Goal: Transaction & Acquisition: Purchase product/service

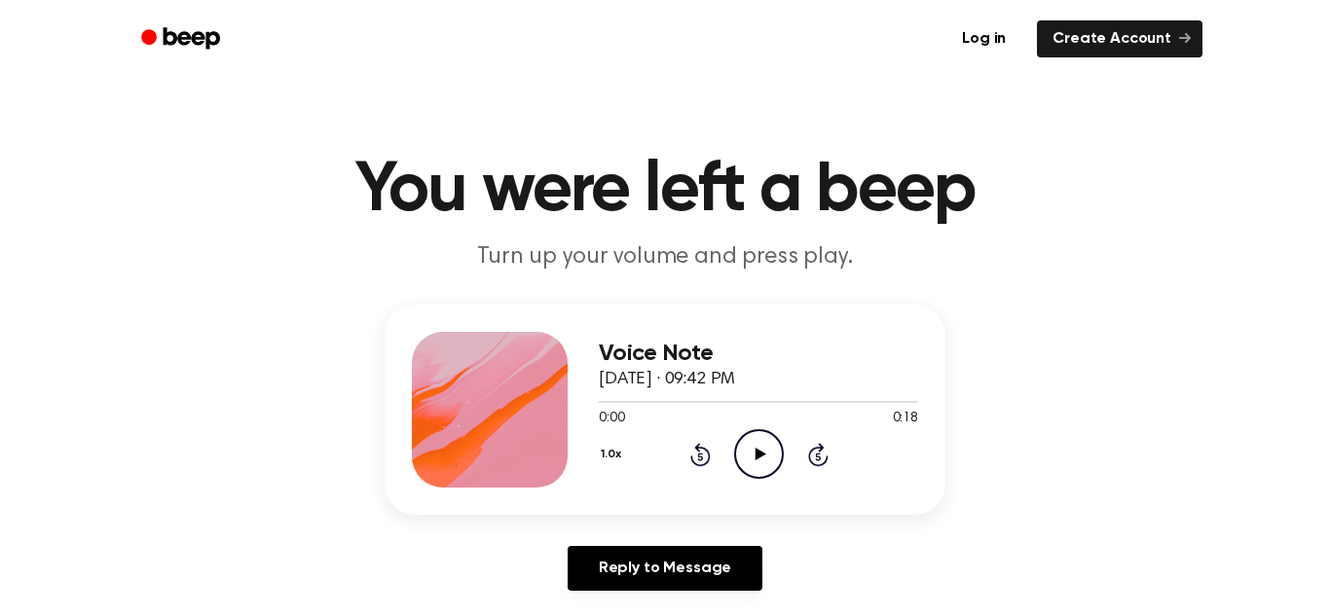
click at [751, 460] on icon "Play Audio" at bounding box center [759, 454] width 50 height 50
click at [745, 446] on icon "Play Audio" at bounding box center [759, 454] width 50 height 50
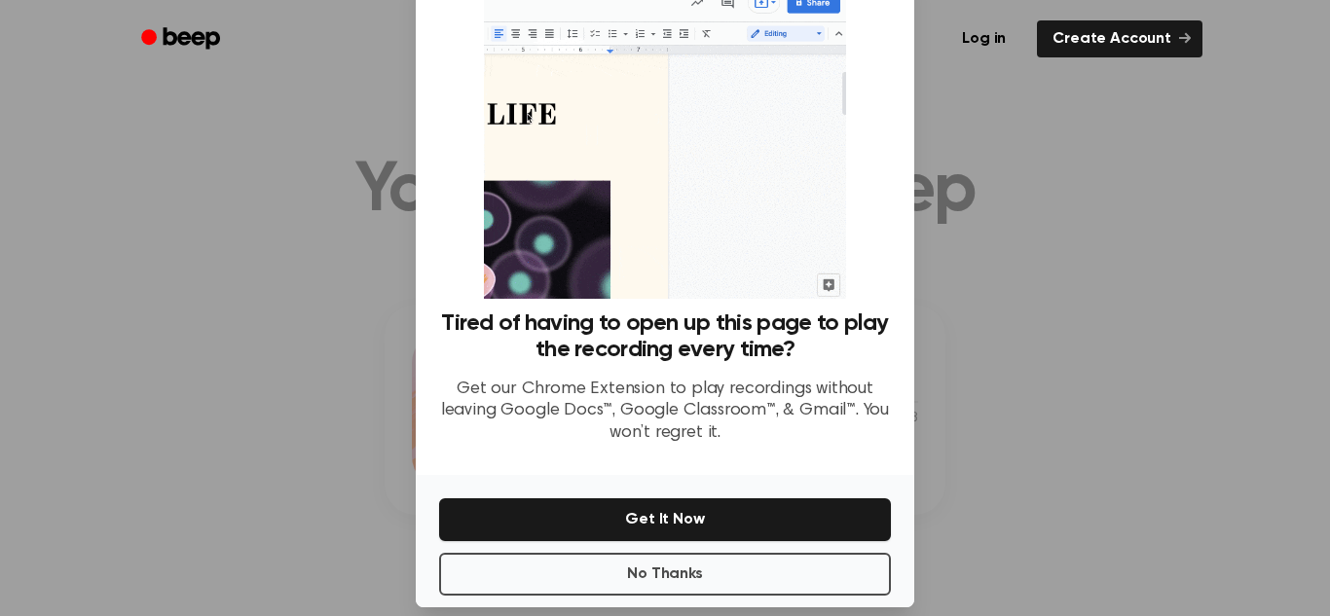
scroll to position [83, 0]
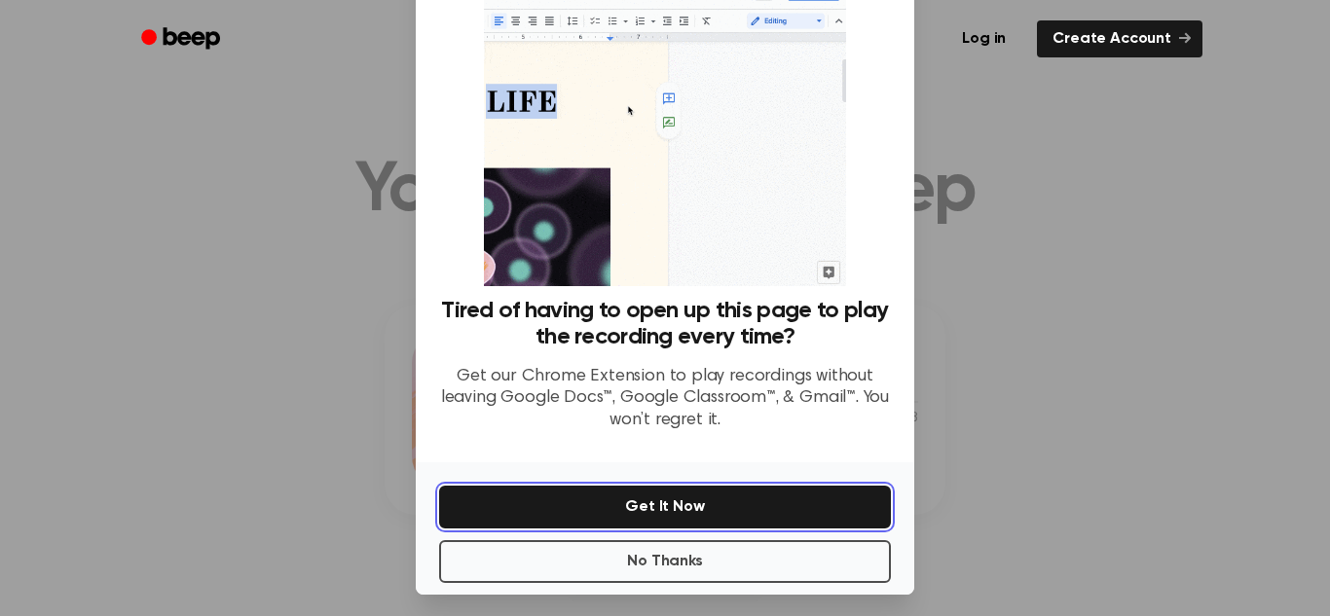
click at [708, 508] on button "Get It Now" at bounding box center [665, 507] width 452 height 43
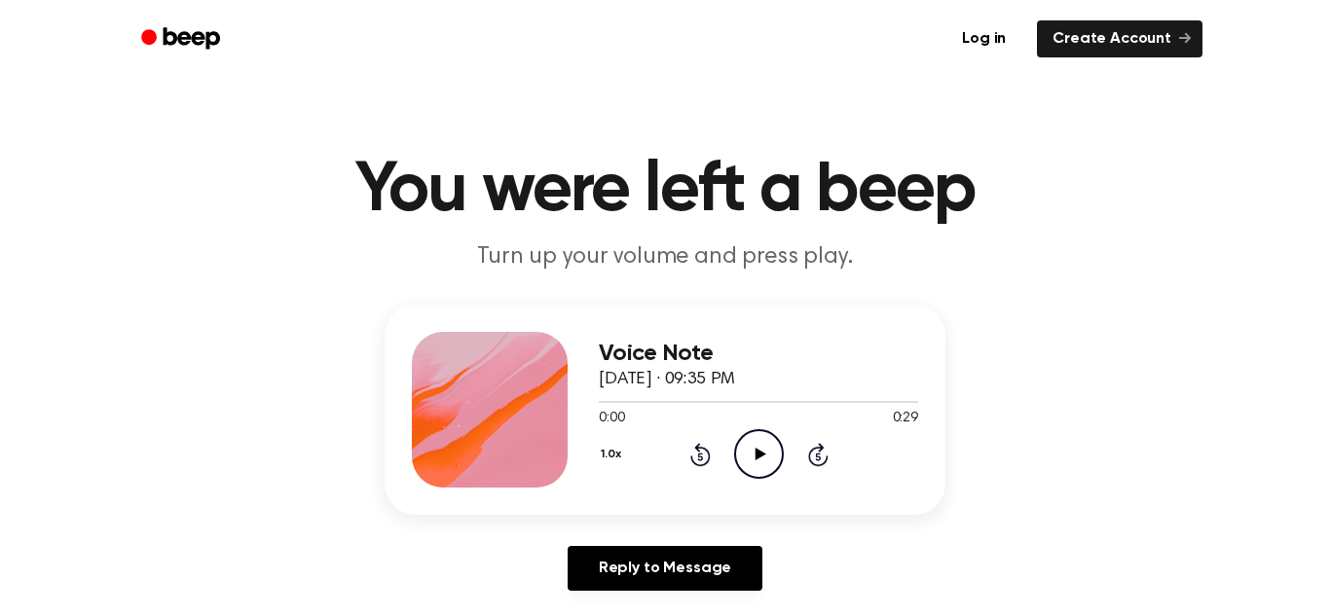
click at [759, 451] on icon "Play Audio" at bounding box center [759, 454] width 50 height 50
click at [739, 452] on icon "Play Audio" at bounding box center [759, 454] width 50 height 50
